Goal: Task Accomplishment & Management: Manage account settings

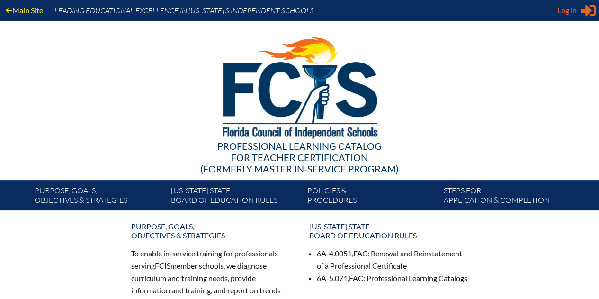
click at [561, 9] on span "Log in" at bounding box center [567, 10] width 19 height 11
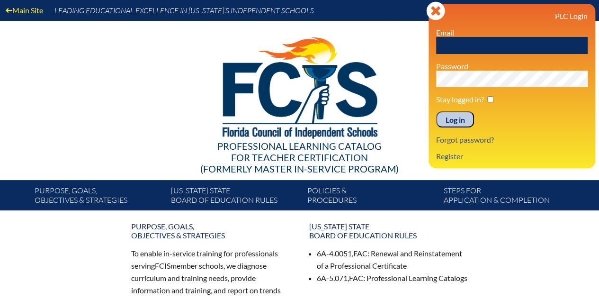
click at [454, 45] on input "text" at bounding box center [512, 45] width 152 height 17
type input "orty@gulliverschools.org"
click at [456, 119] on input "Log in" at bounding box center [455, 119] width 38 height 16
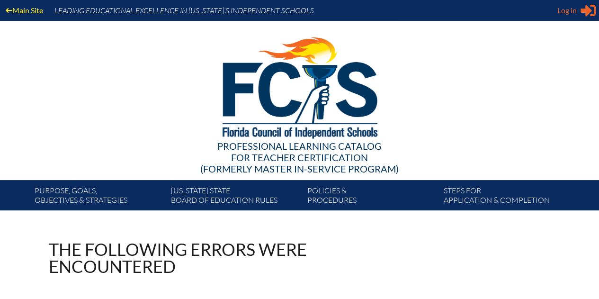
click at [565, 11] on span "Log in" at bounding box center [567, 10] width 19 height 11
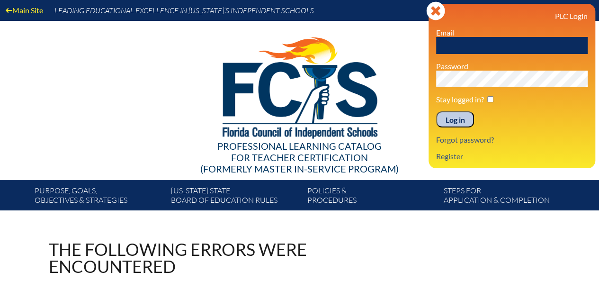
click at [455, 47] on input "text" at bounding box center [512, 45] width 152 height 17
type input "[EMAIL_ADDRESS][DOMAIN_NAME]"
click at [453, 120] on input "Log in" at bounding box center [455, 119] width 38 height 16
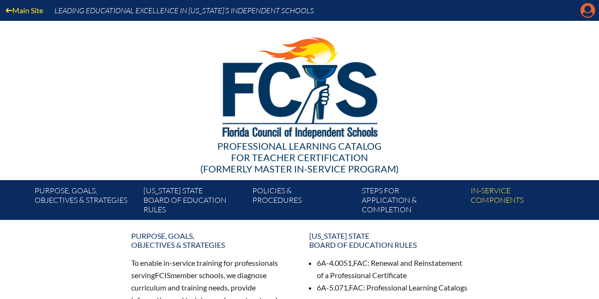
click at [584, 9] on icon at bounding box center [588, 10] width 15 height 15
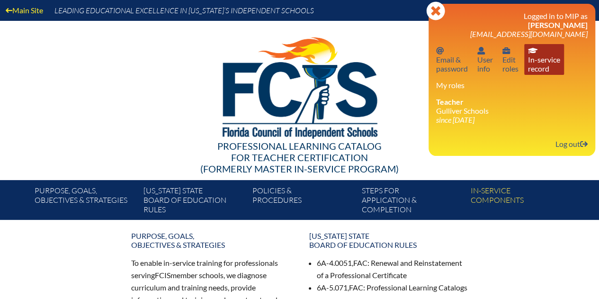
click at [536, 58] on link "In-service record In-service record" at bounding box center [545, 59] width 40 height 31
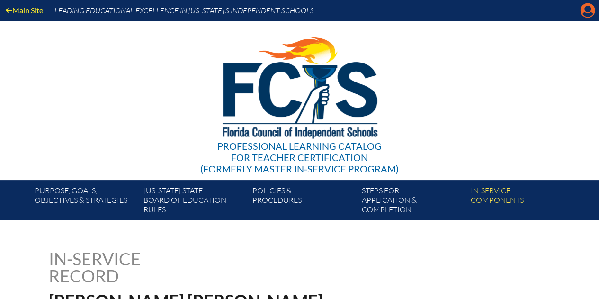
click at [588, 14] on icon "Manage account" at bounding box center [587, 10] width 15 height 15
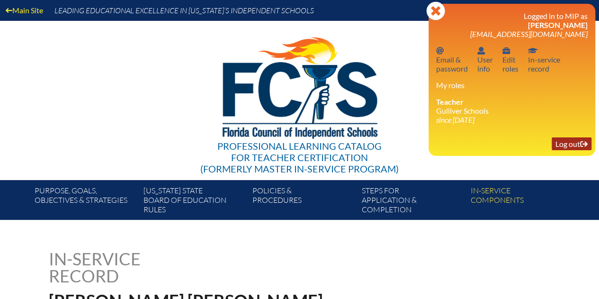
click at [560, 143] on link "Log out Log out" at bounding box center [572, 143] width 40 height 13
